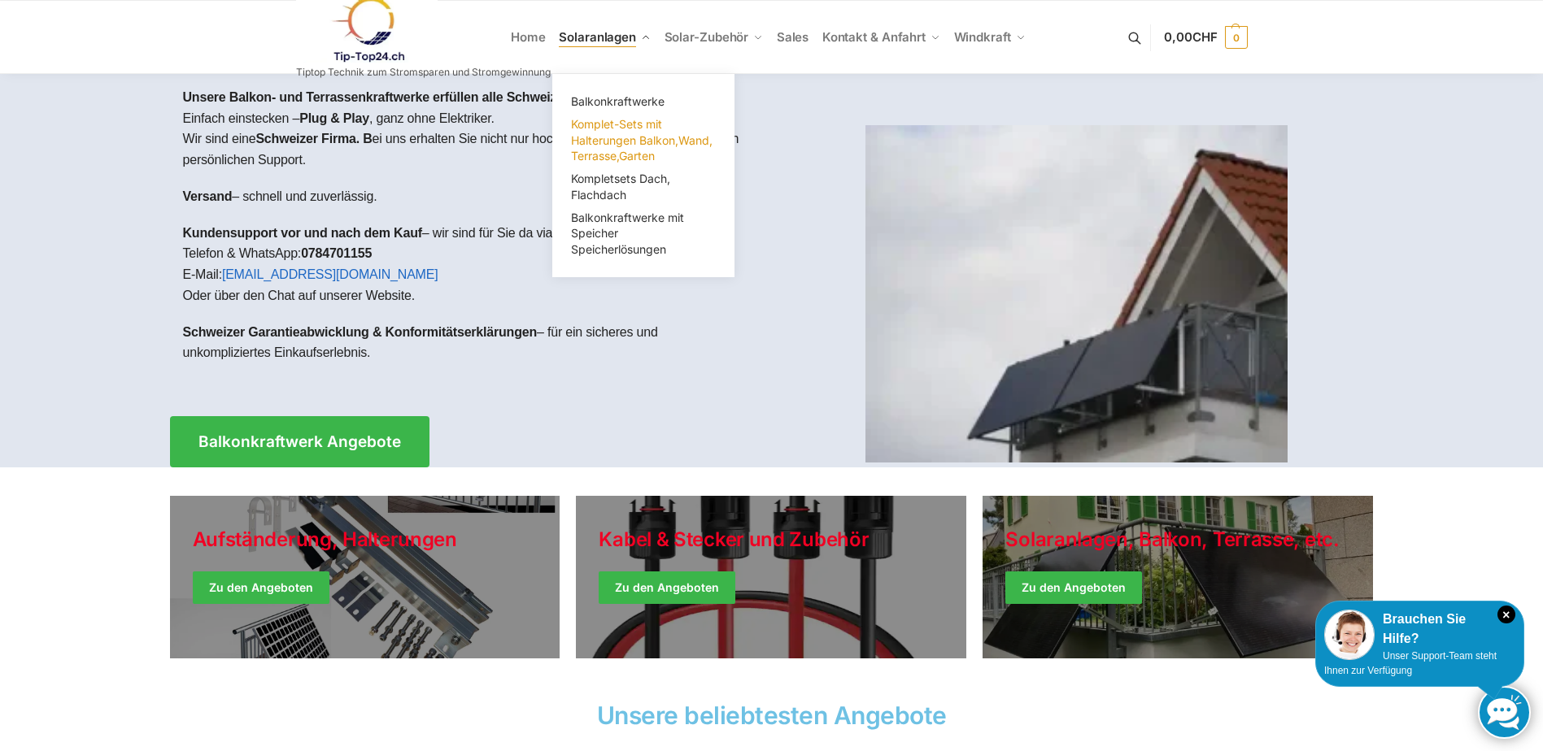
click at [634, 134] on span "Komplet-Sets mit Halterungen Balkon,Wand, Terrasse,Garten" at bounding box center [641, 140] width 141 height 46
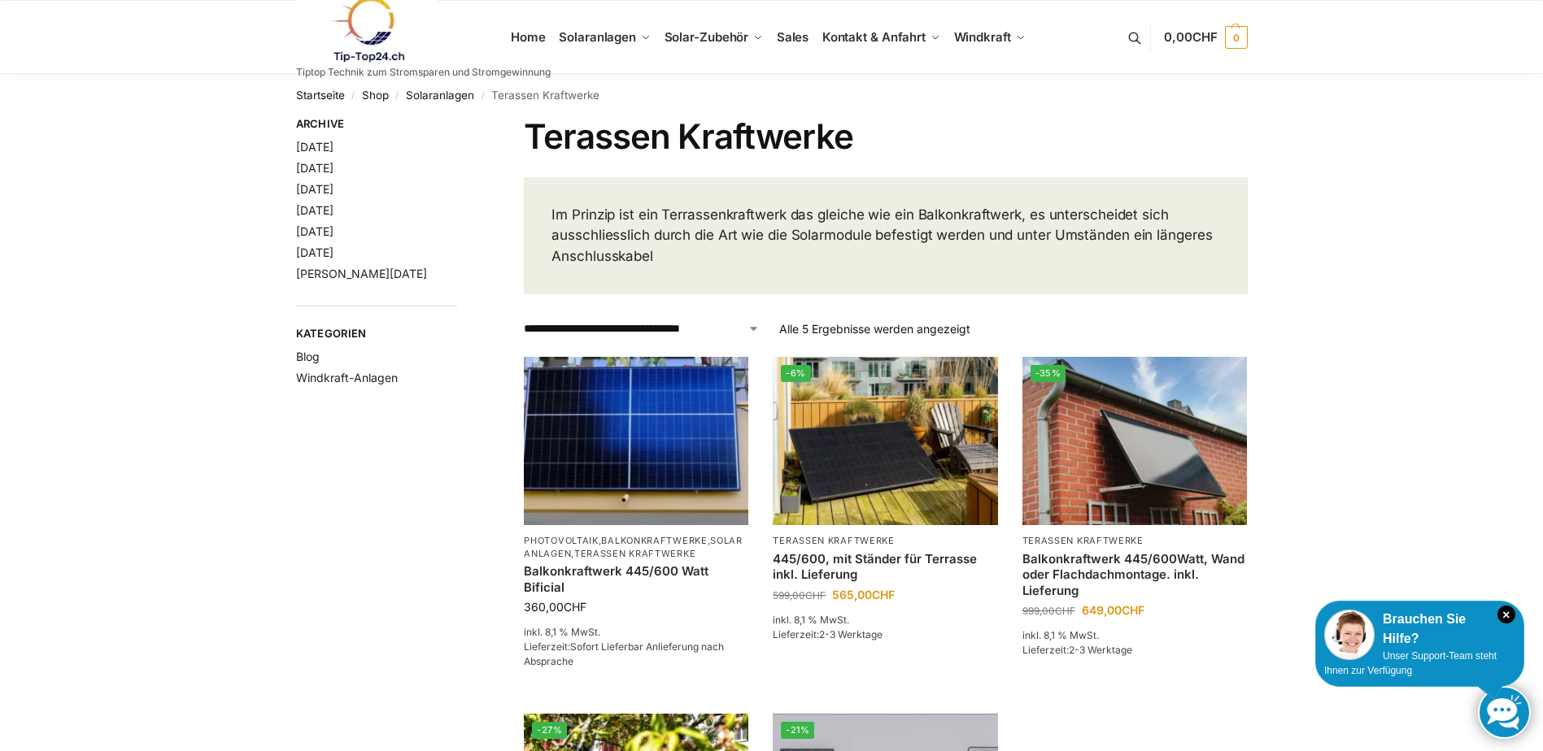
click at [197, 414] on div "**********" at bounding box center [771, 652] width 1543 height 1156
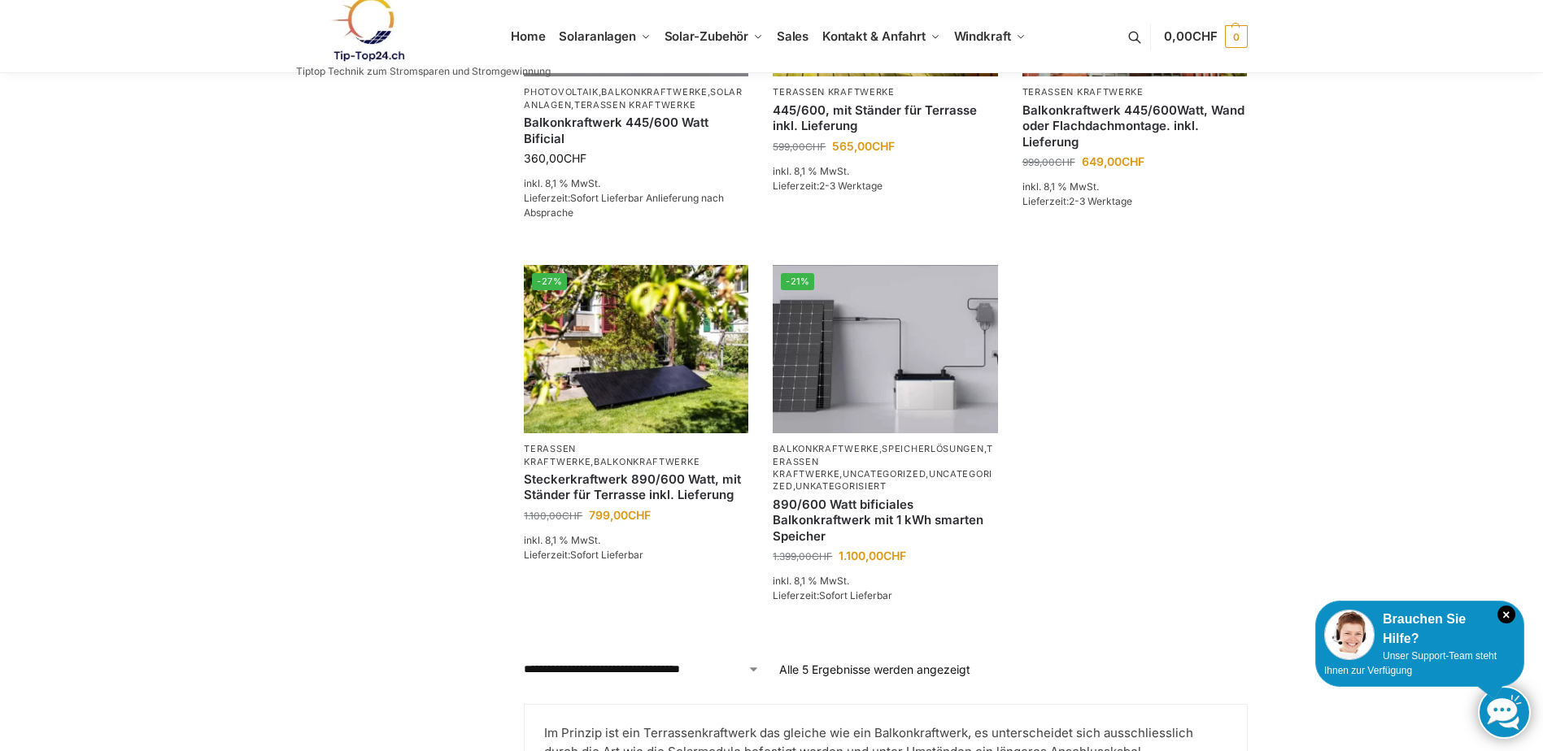
scroll to position [447, 0]
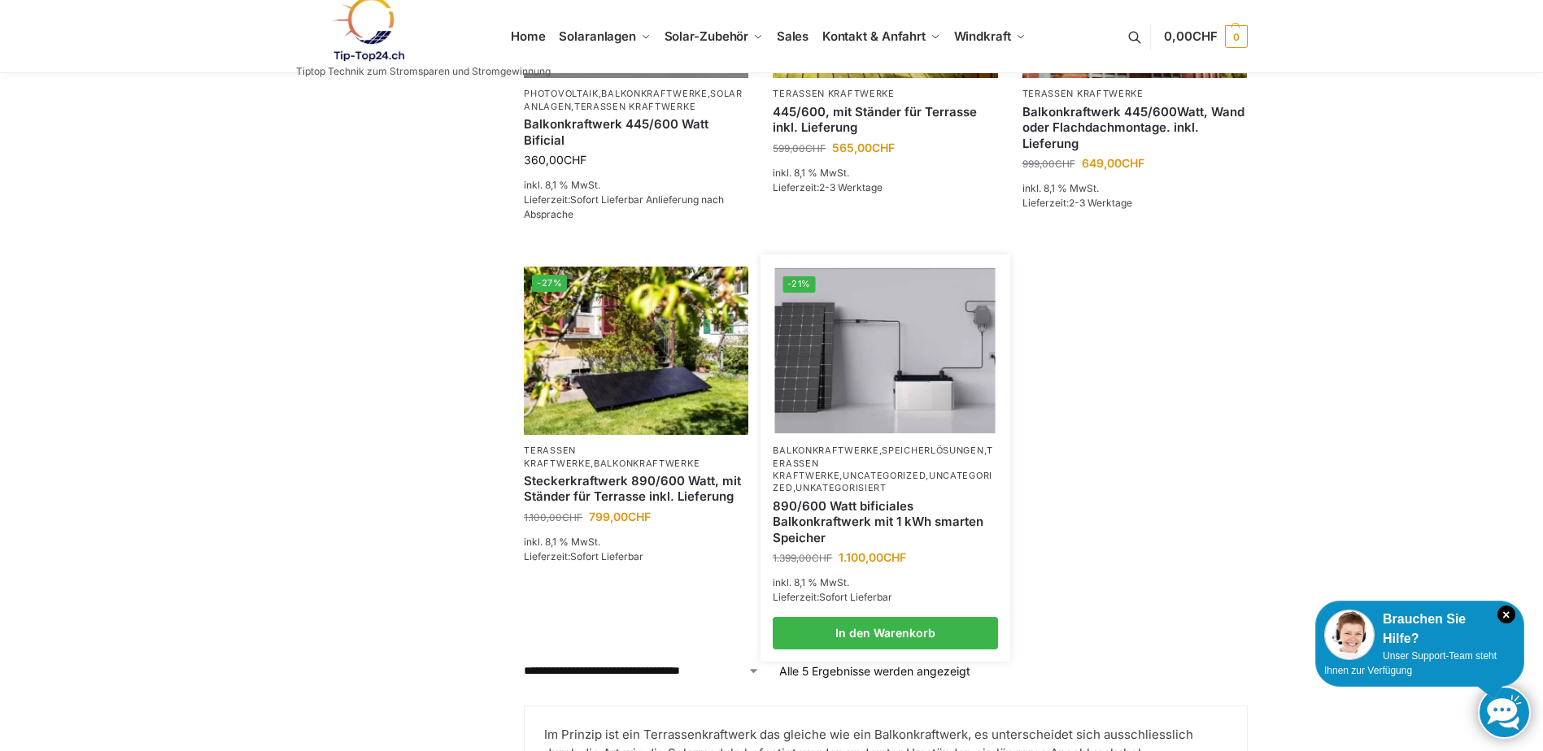
click at [838, 479] on link "Uncategorized" at bounding box center [883, 482] width 220 height 24
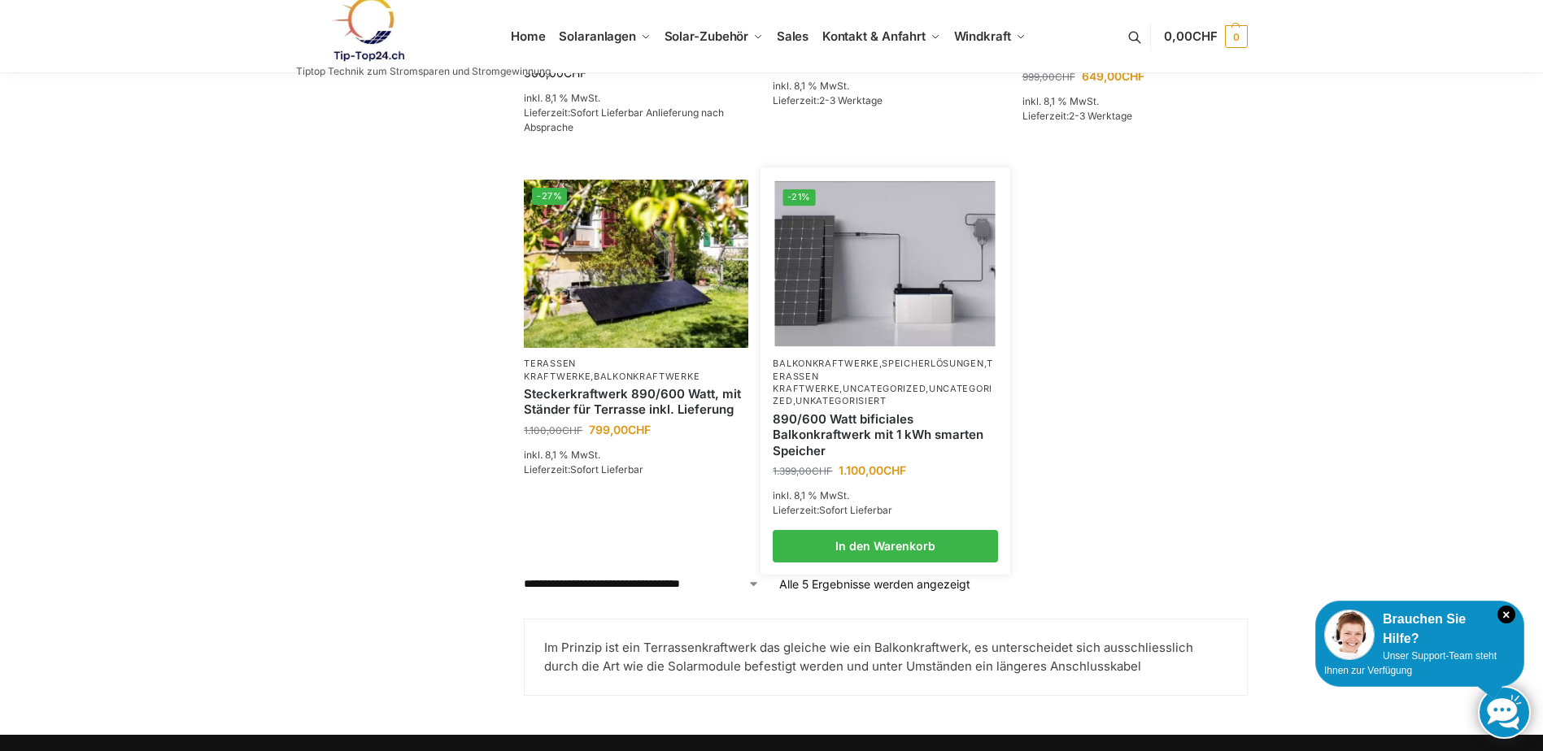
scroll to position [543, 0]
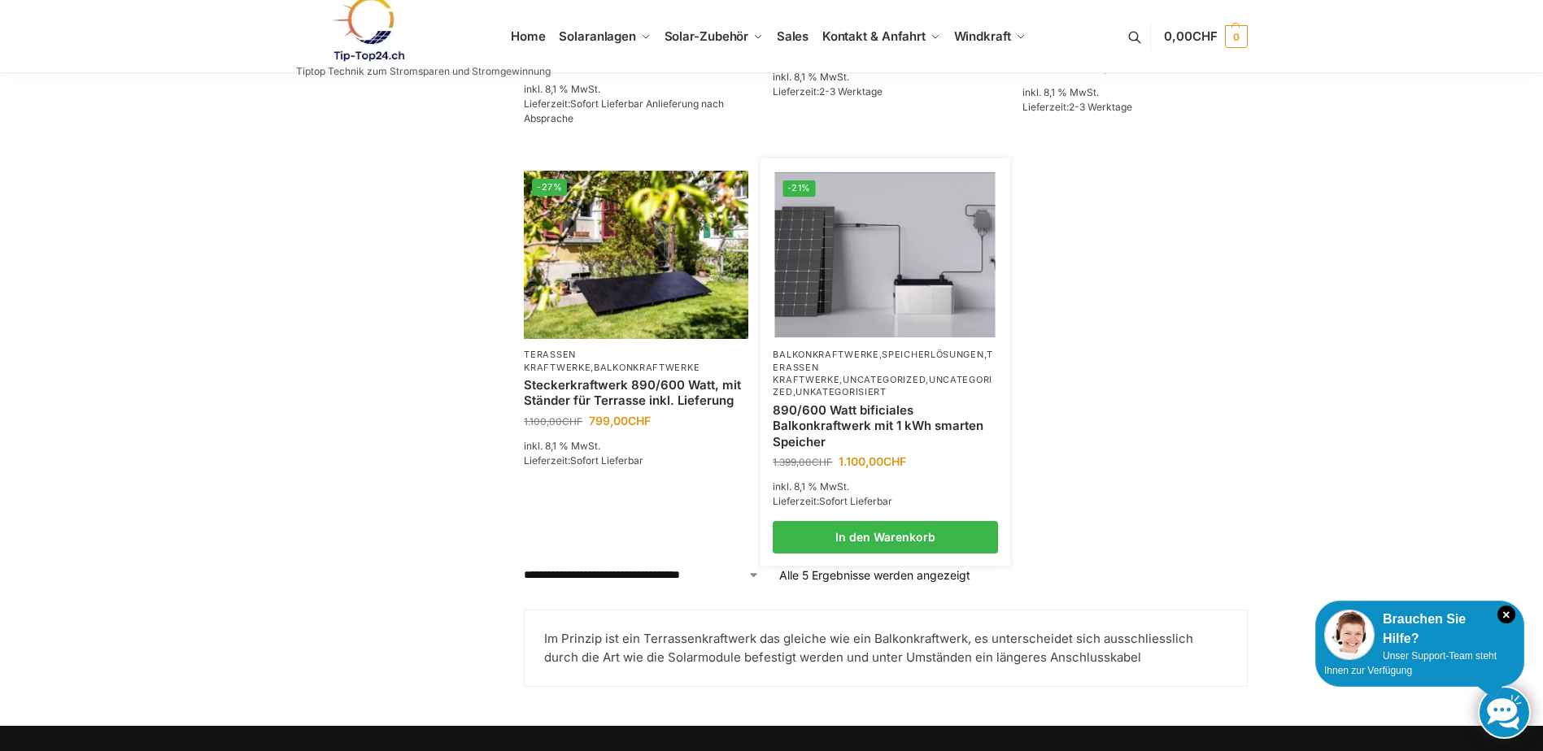
click at [877, 426] on link "890/600 Watt bificiales Balkonkraftwerk mit 1 kWh smarten Speicher" at bounding box center [885, 427] width 224 height 48
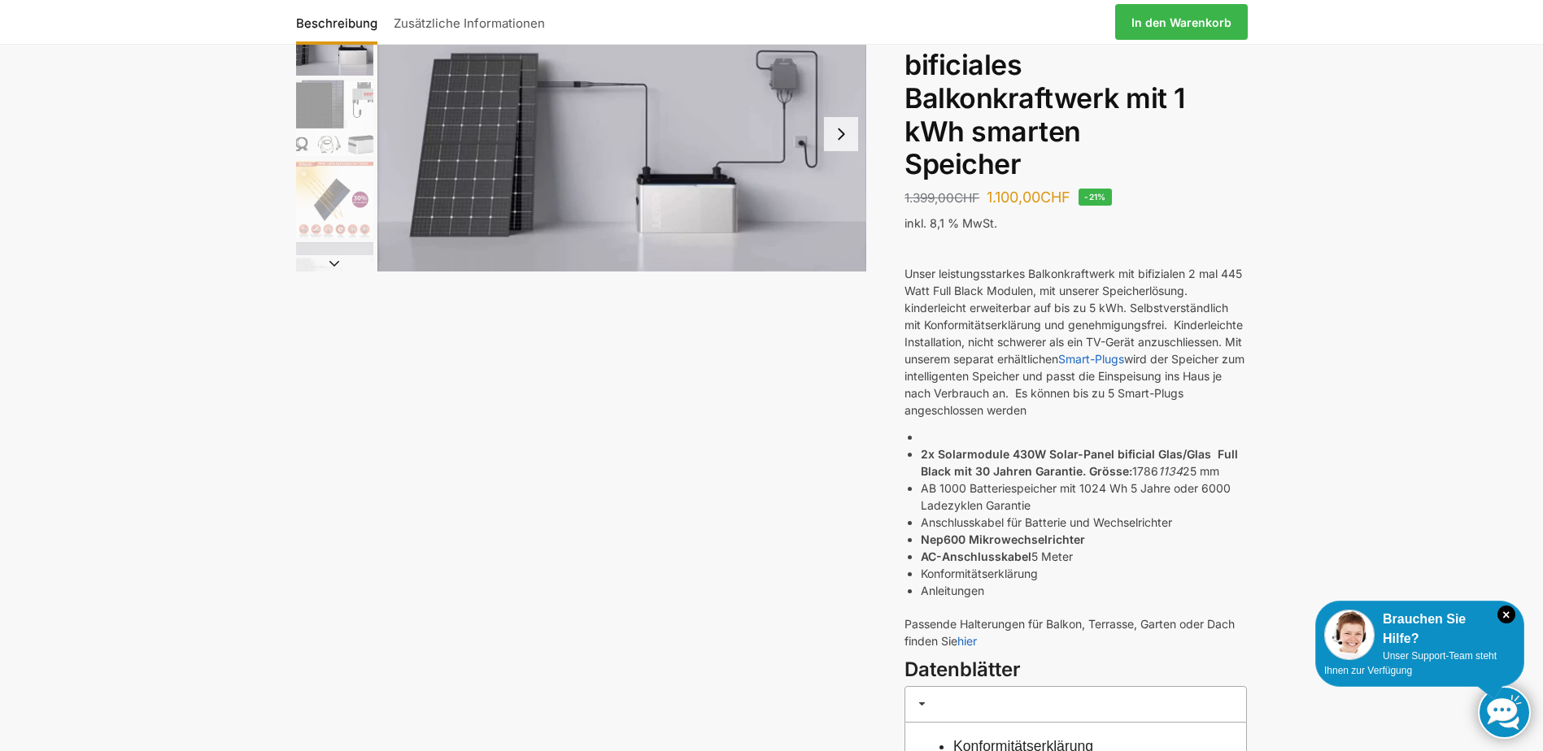
scroll to position [117, 0]
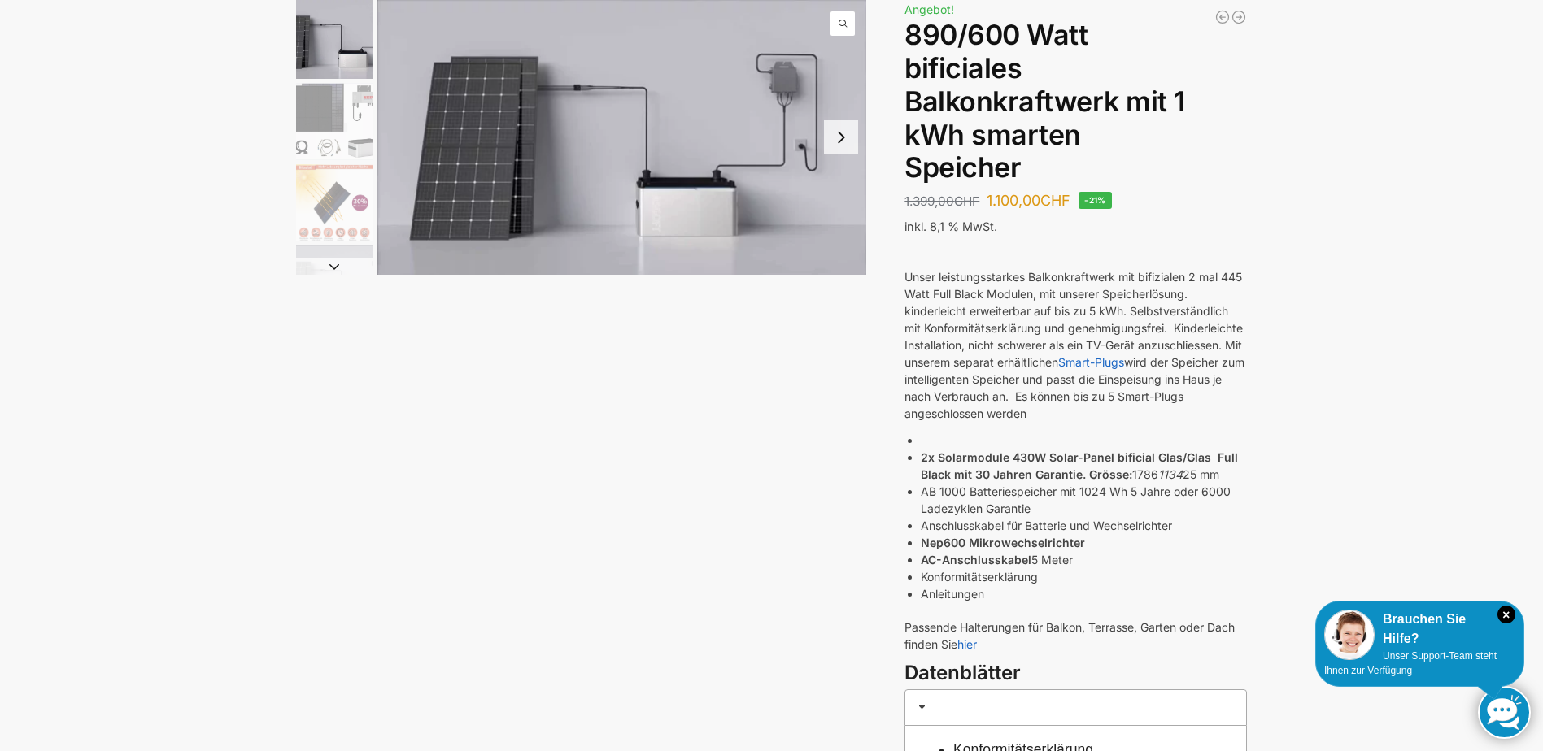
click at [342, 115] on img "2 / 7" at bounding box center [334, 121] width 77 height 77
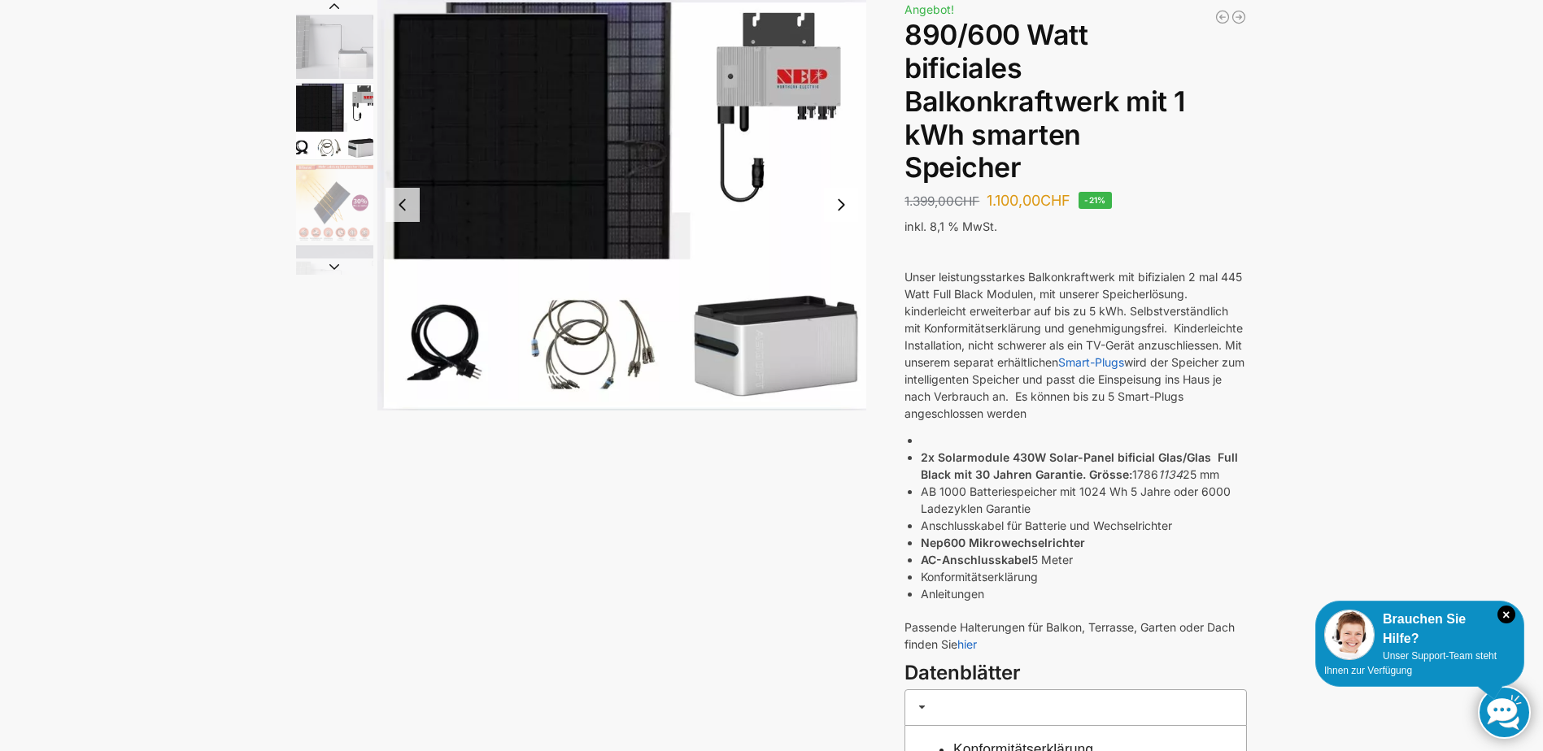
click at [342, 181] on img "3 / 7" at bounding box center [334, 202] width 77 height 77
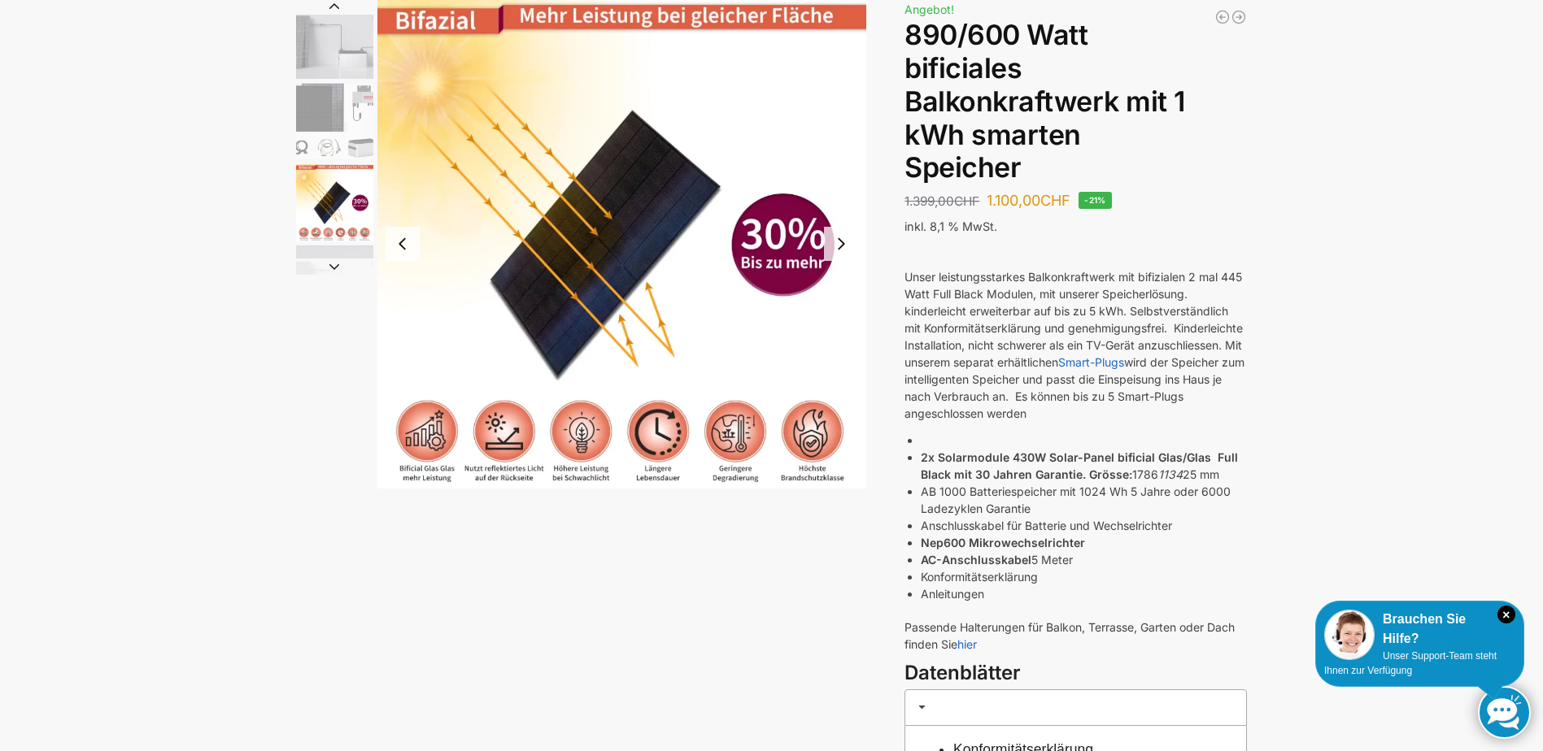
click at [346, 270] on button "Next slide" at bounding box center [334, 267] width 77 height 16
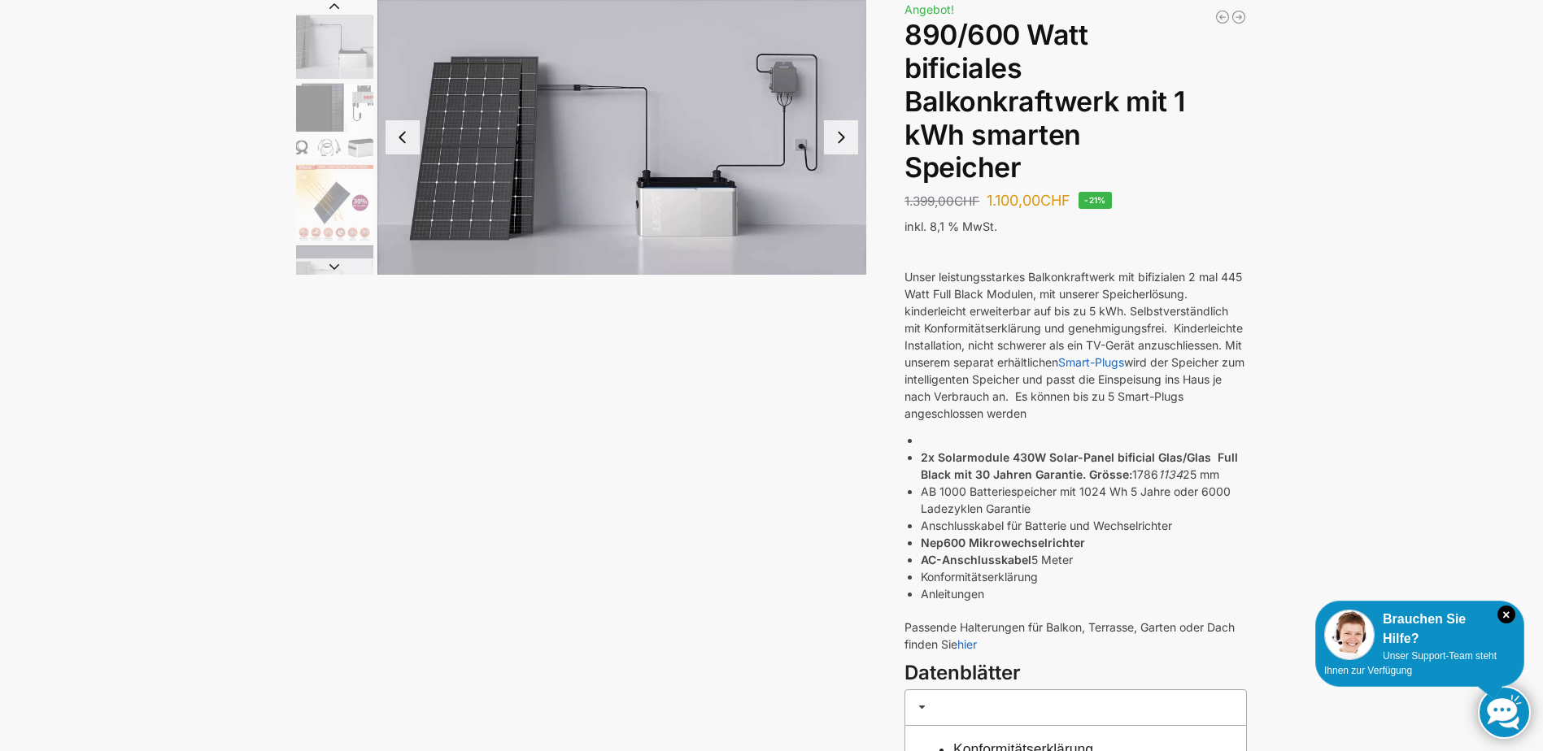
click at [711, 212] on img "4 / 7" at bounding box center [622, 137] width 490 height 276
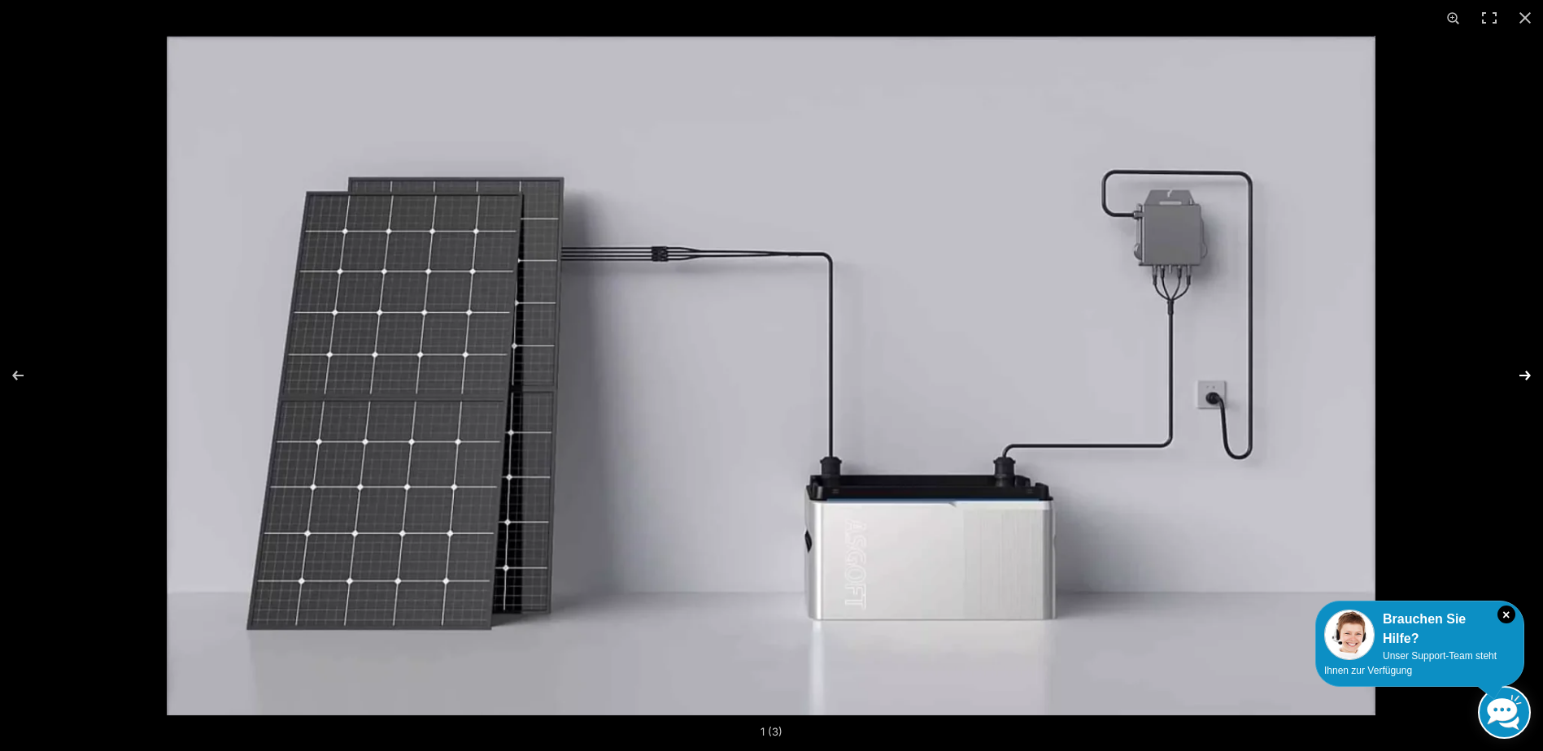
click at [1518, 375] on button "Next (arrow right)" at bounding box center [1514, 375] width 57 height 81
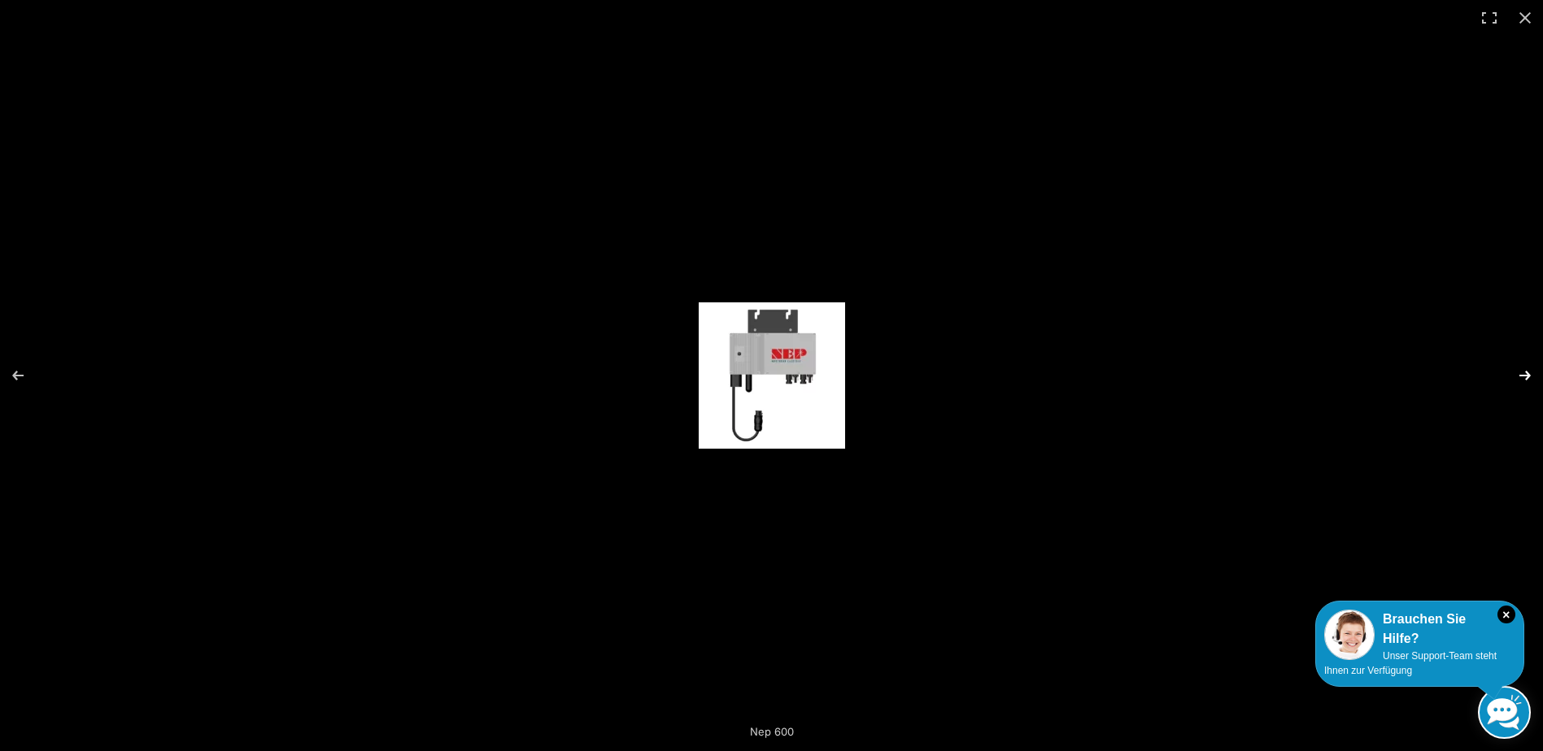
click at [1518, 375] on button "Next (arrow right)" at bounding box center [1514, 375] width 57 height 81
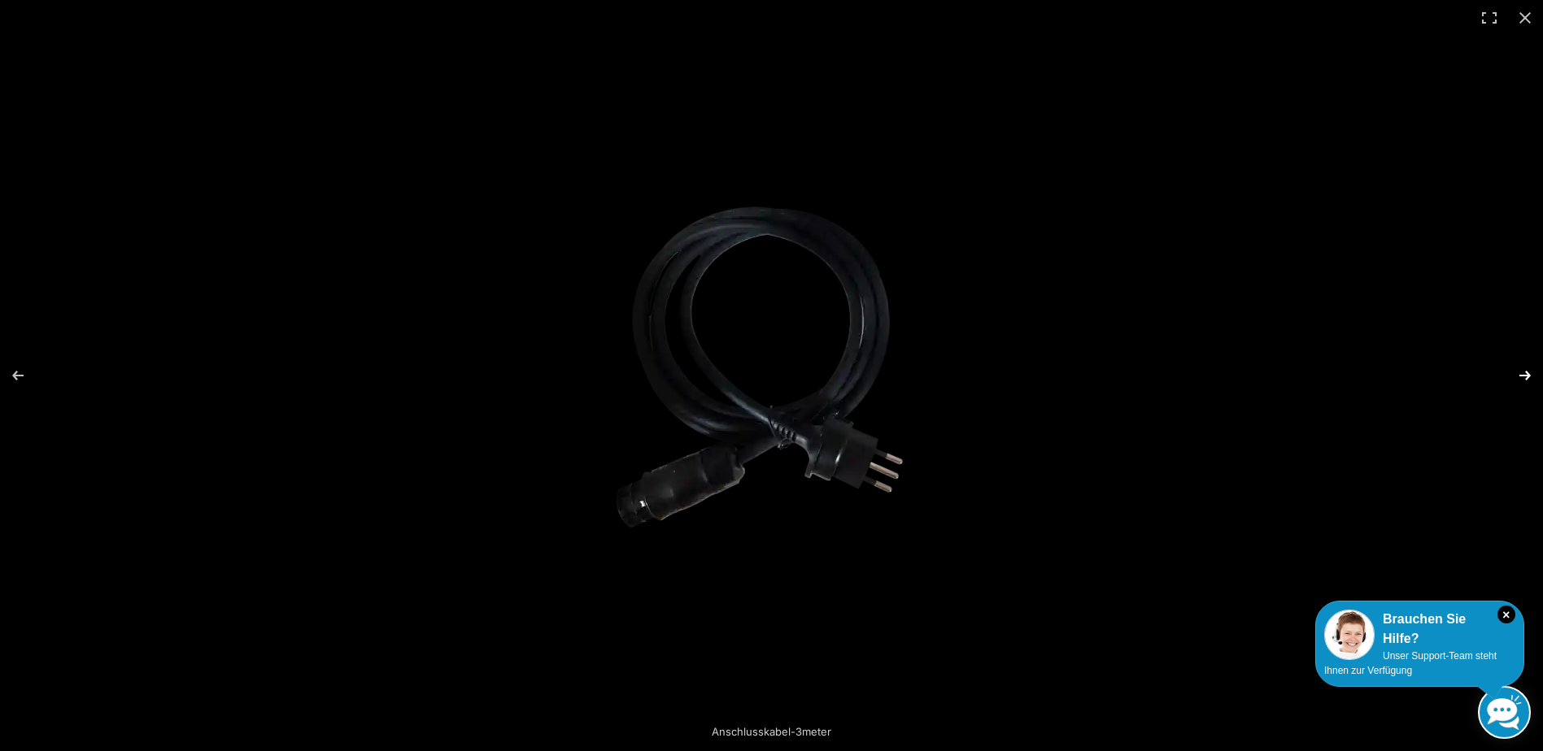
click at [1518, 375] on button "Next (arrow right)" at bounding box center [1514, 375] width 57 height 81
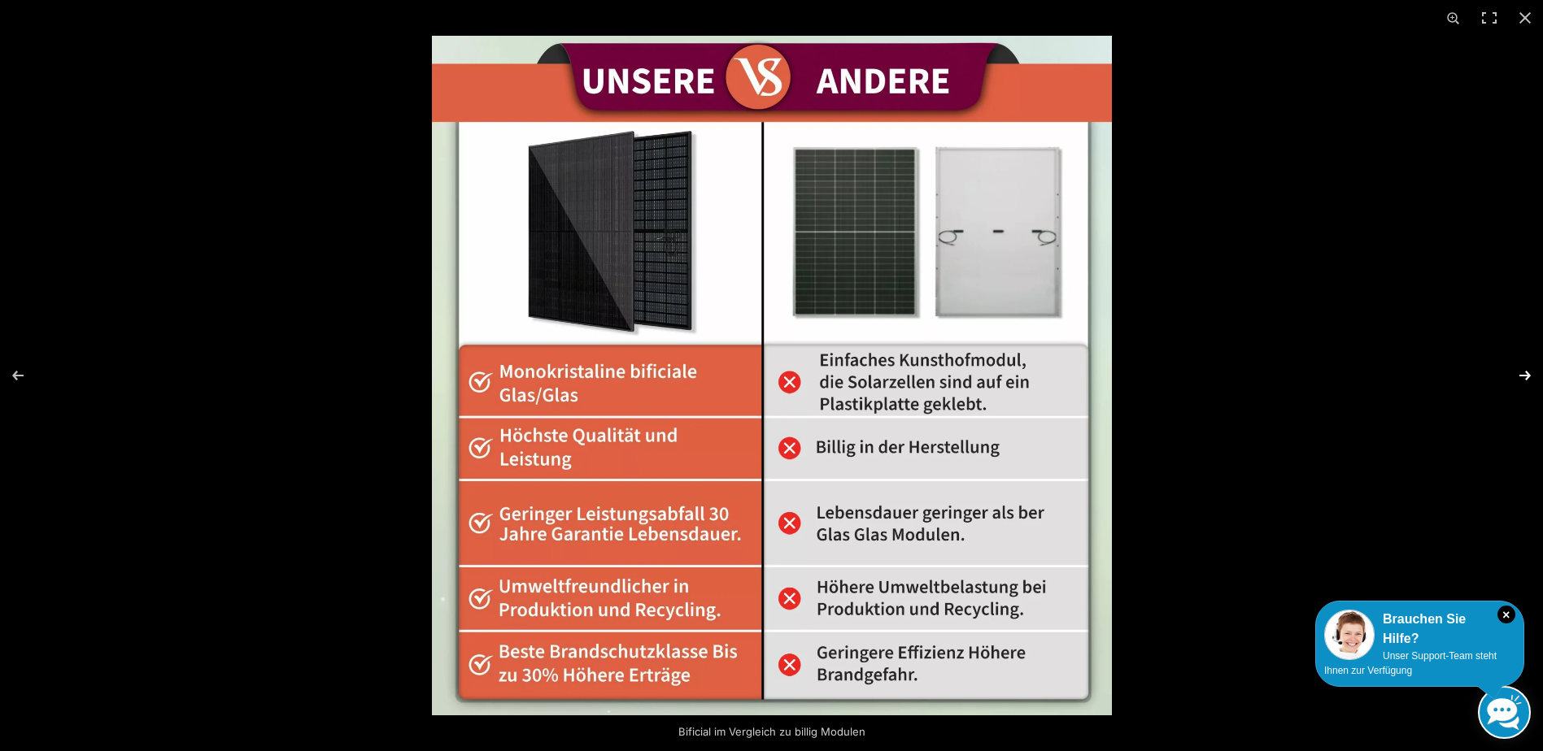
click at [1518, 375] on button "Next (arrow right)" at bounding box center [1514, 375] width 57 height 81
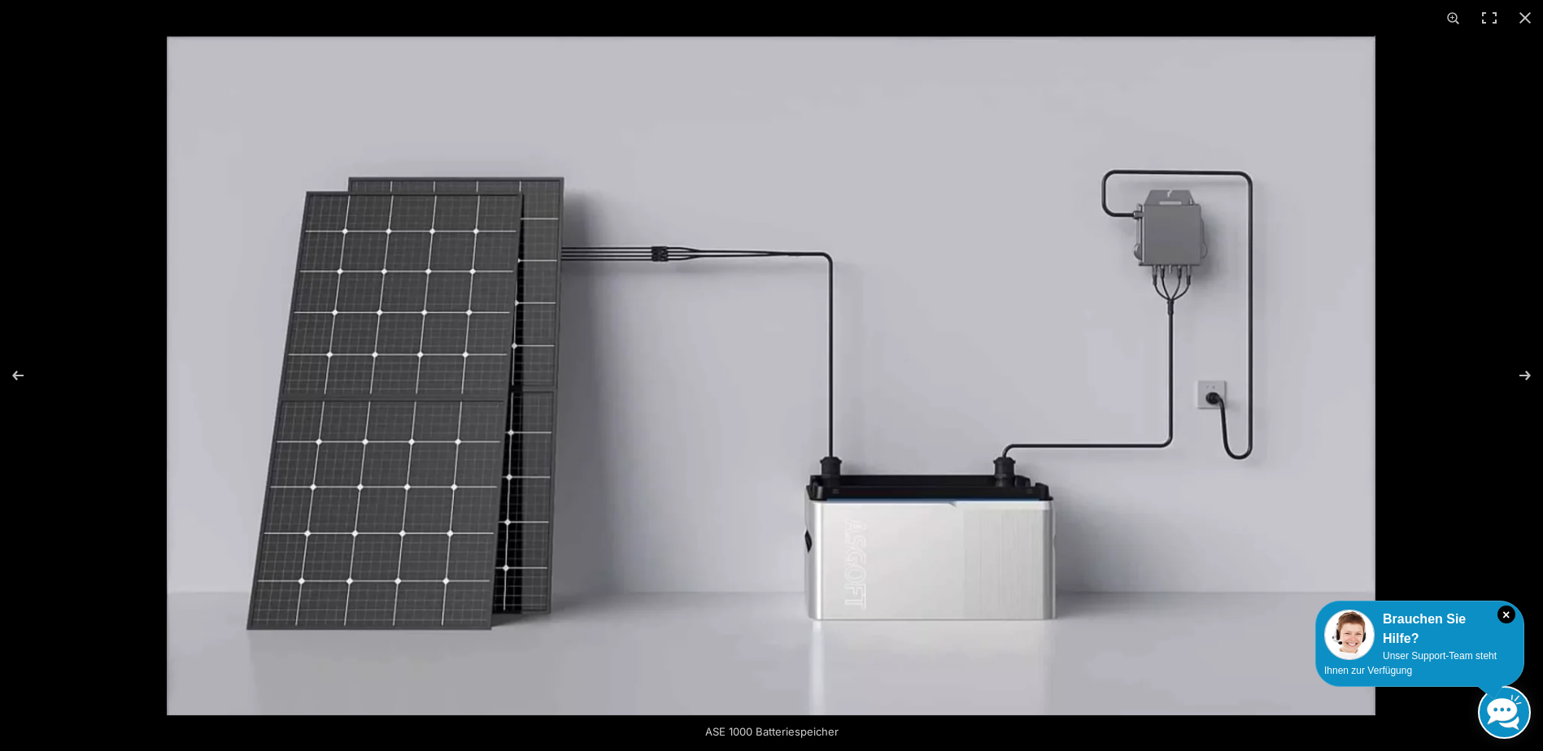
click at [7, 372] on button "Previous (arrow left)" at bounding box center [28, 375] width 57 height 81
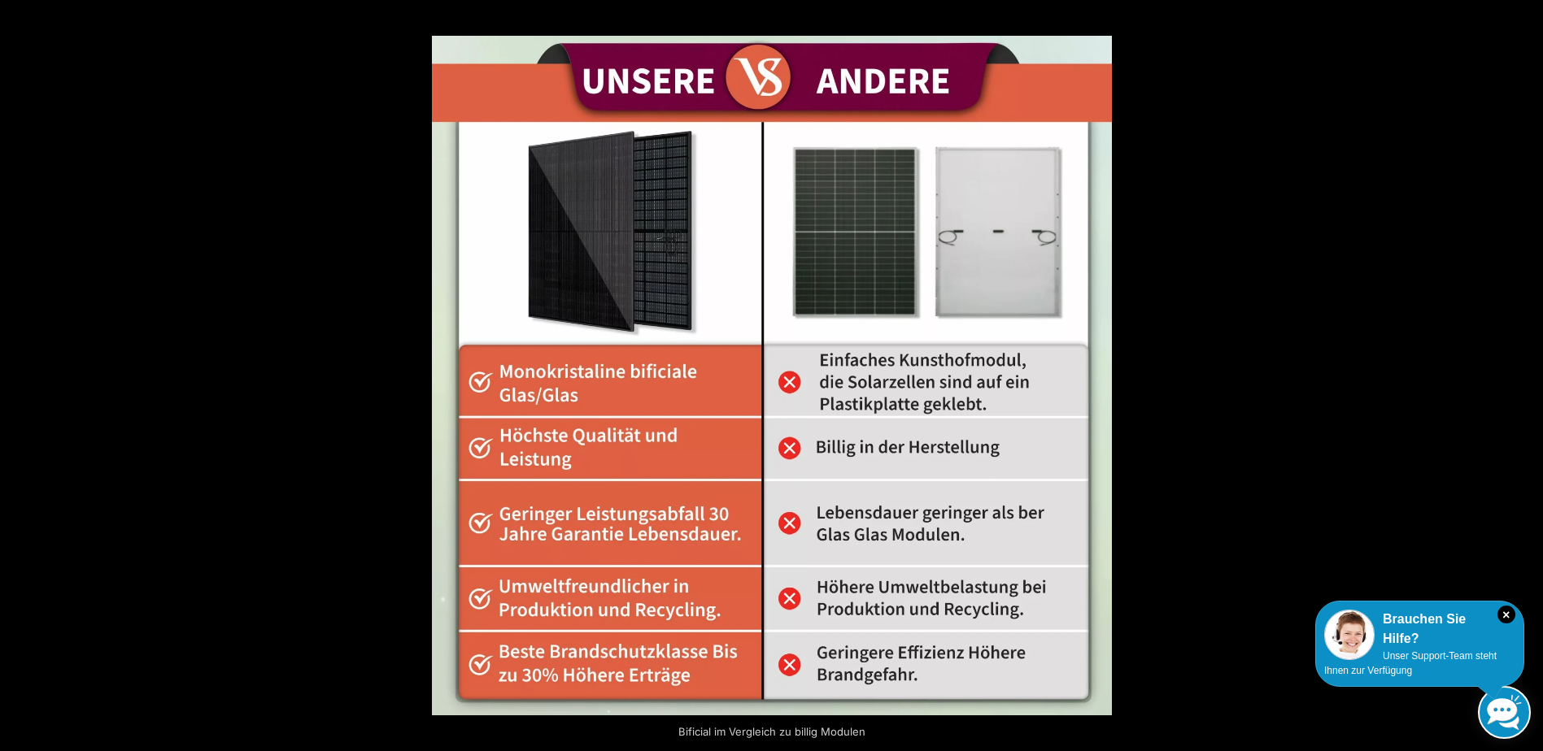
click at [890, 342] on img at bounding box center [772, 376] width 680 height 680
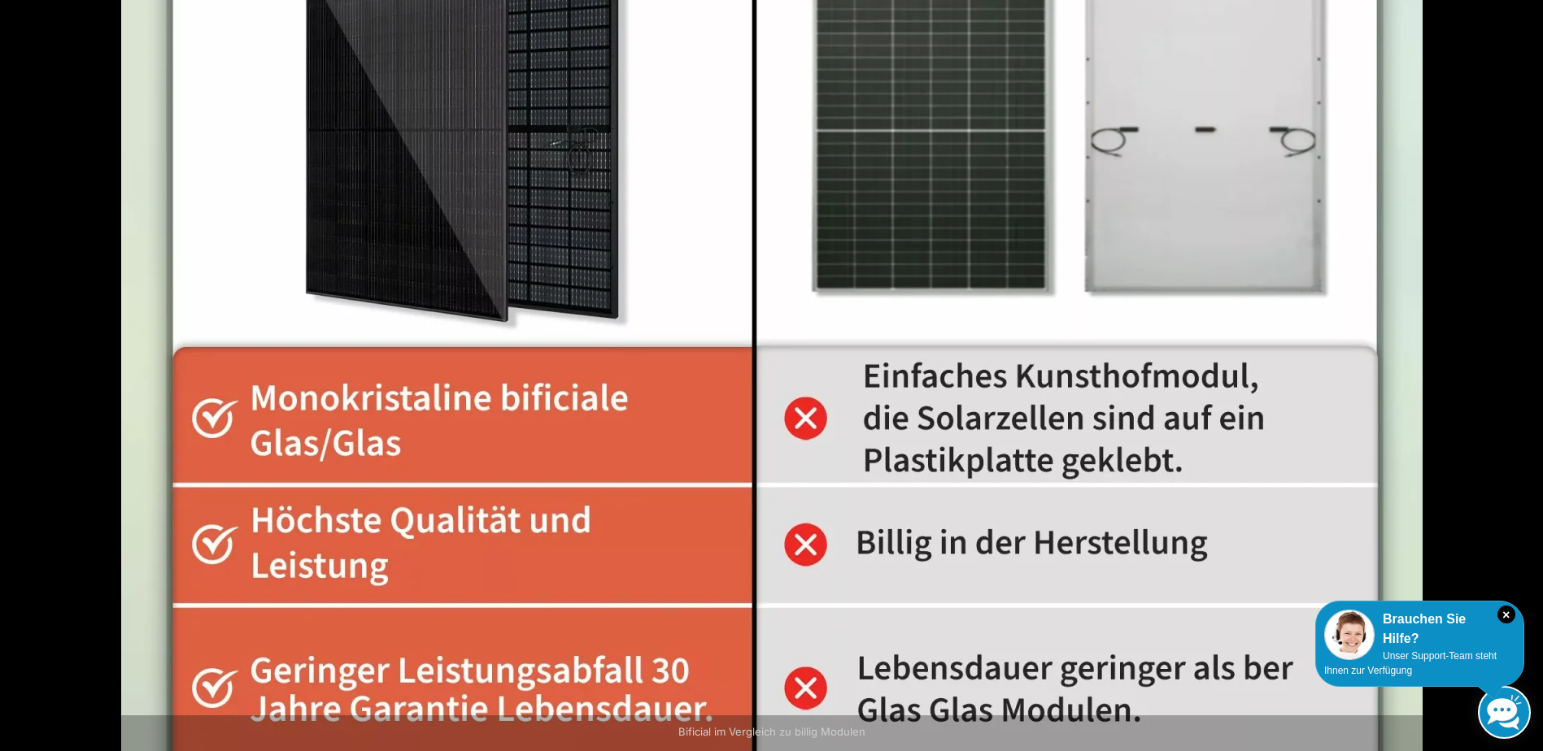
click at [890, 342] on img at bounding box center [771, 405] width 1301 height 1301
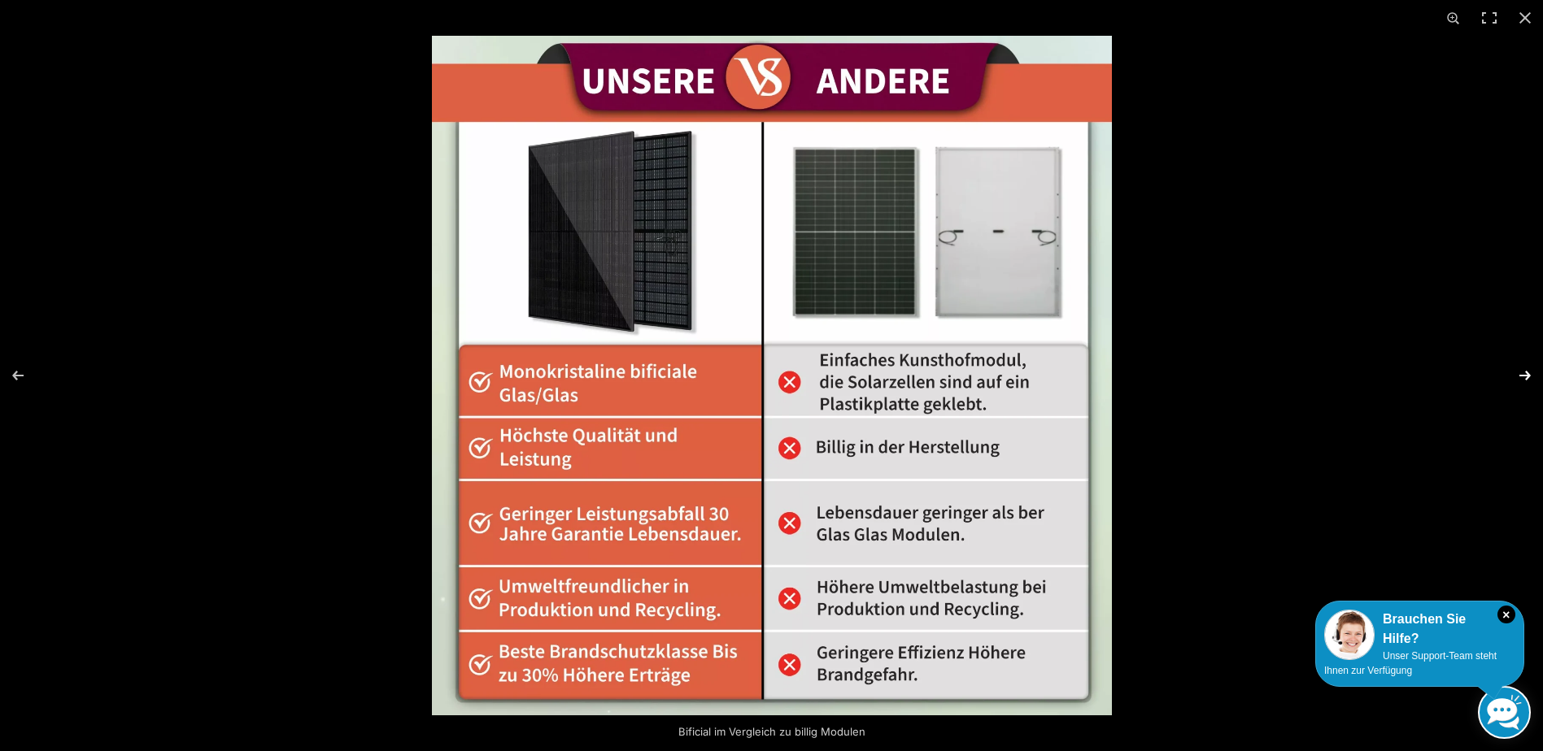
click at [1526, 381] on button "Next (arrow right)" at bounding box center [1514, 375] width 57 height 81
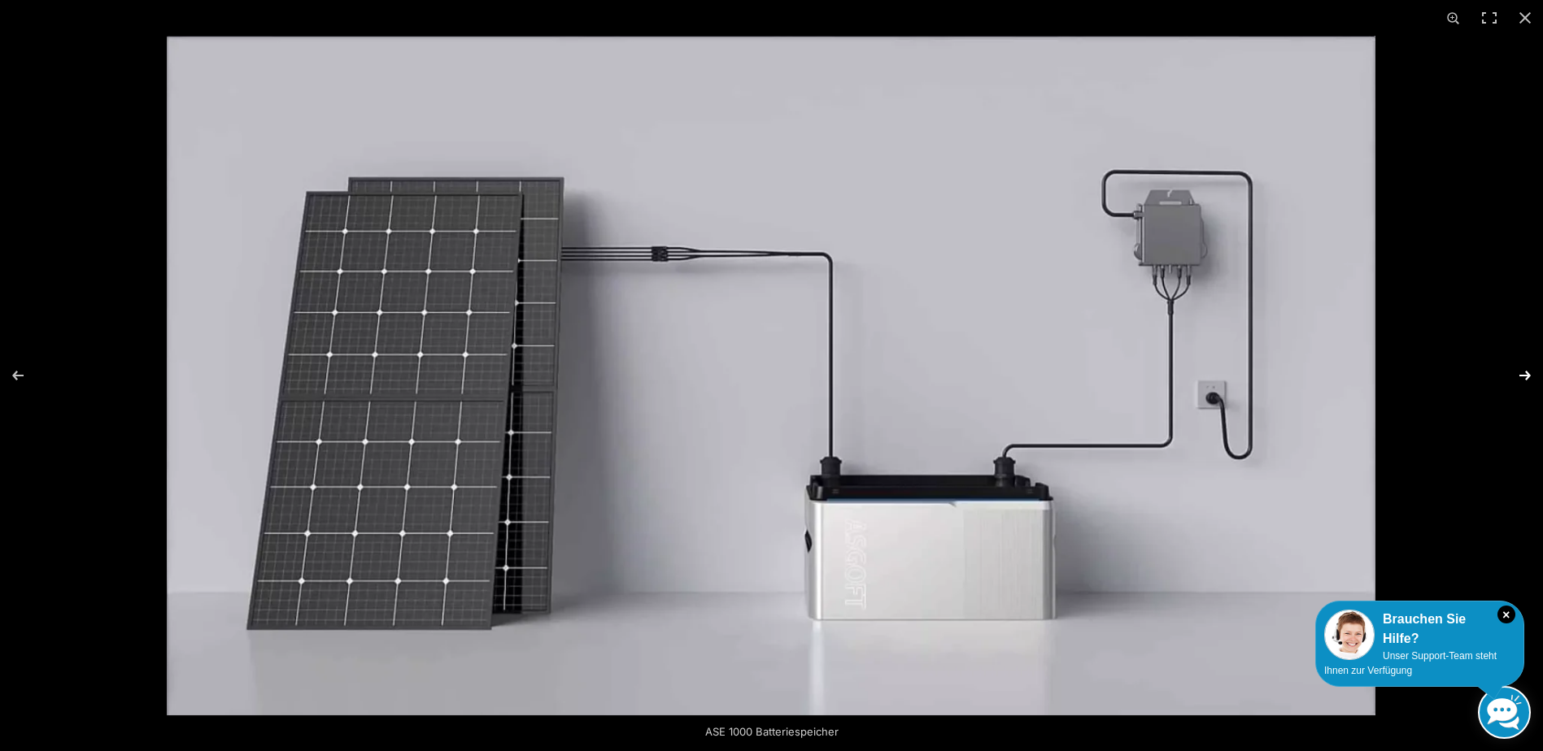
click at [1526, 381] on button "Next (arrow right)" at bounding box center [1514, 375] width 57 height 81
